Goal: Task Accomplishment & Management: Manage account settings

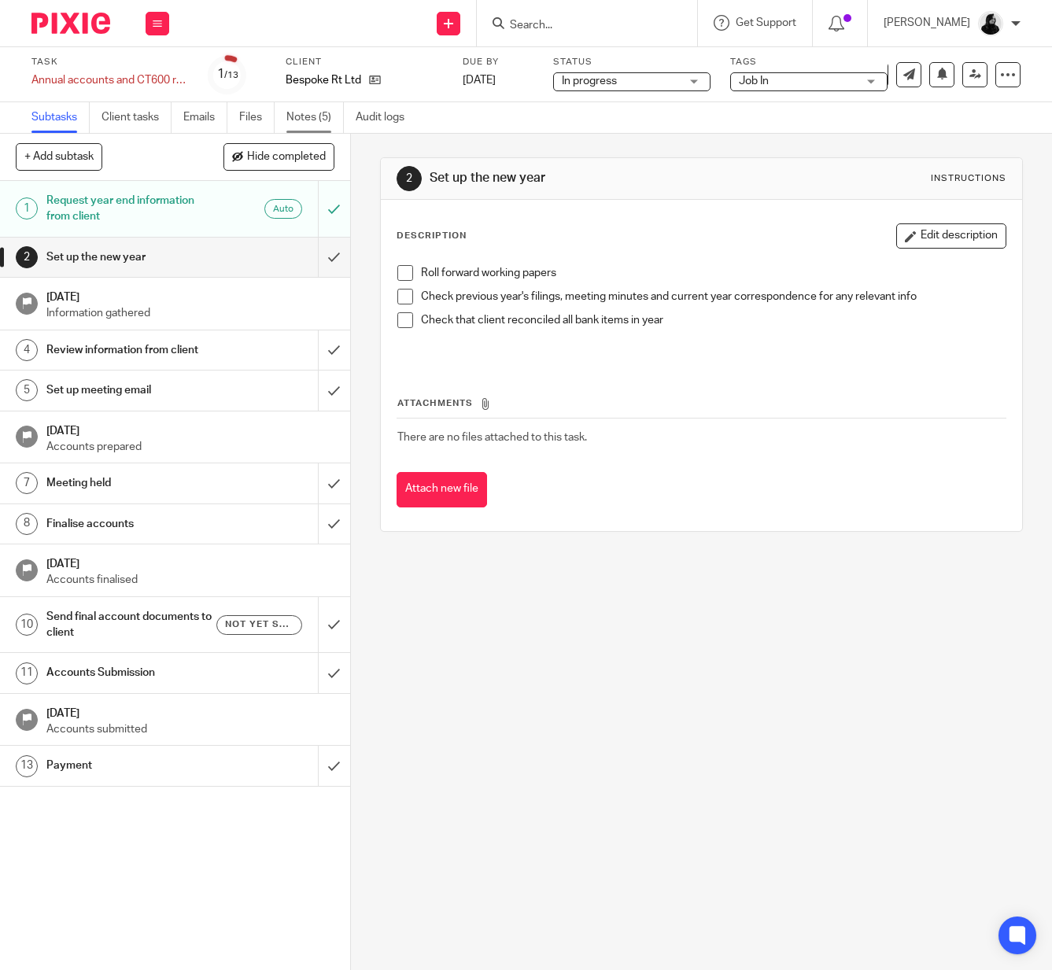
click at [308, 125] on link "Notes (5)" at bounding box center [314, 117] width 57 height 31
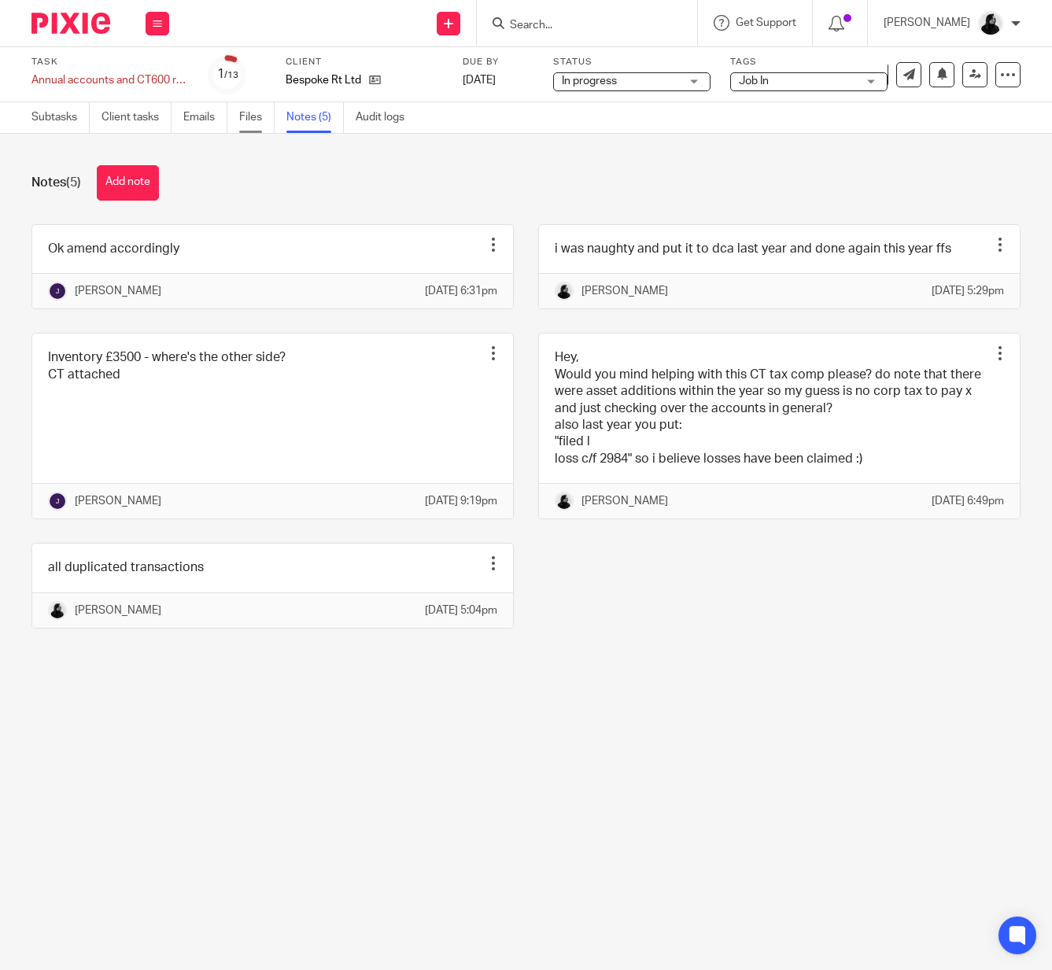
click at [261, 123] on link "Files" at bounding box center [256, 117] width 35 height 31
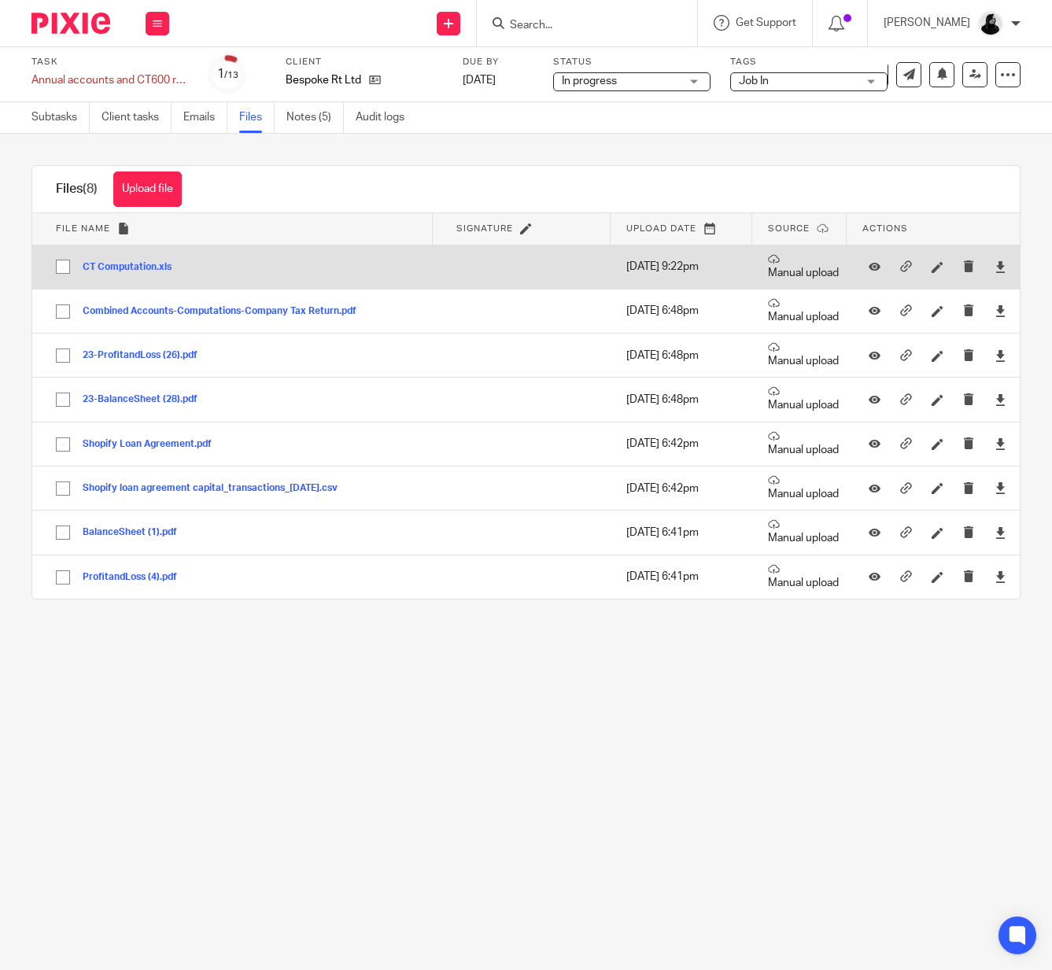
click at [134, 264] on button "CT Computation.xls" at bounding box center [133, 267] width 101 height 11
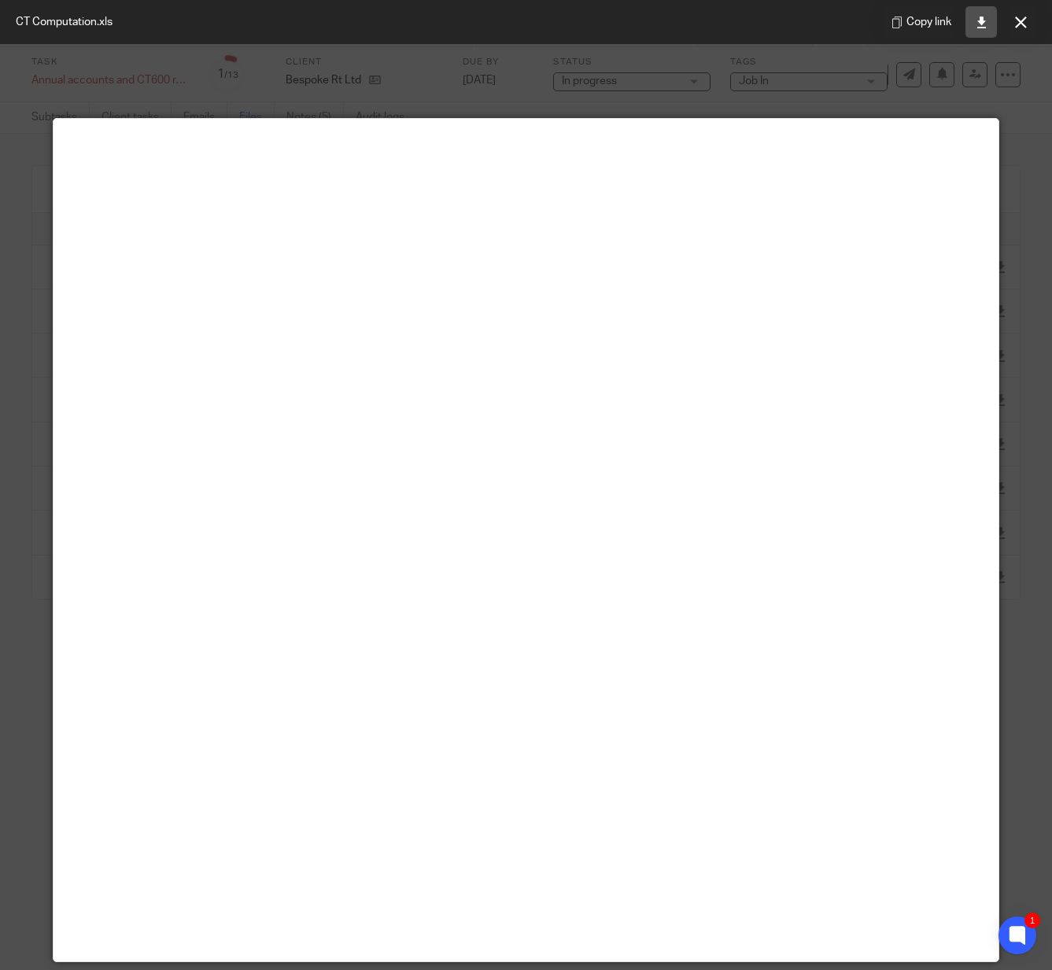
click at [983, 35] on link at bounding box center [980, 21] width 31 height 31
